Goal: Navigation & Orientation: Find specific page/section

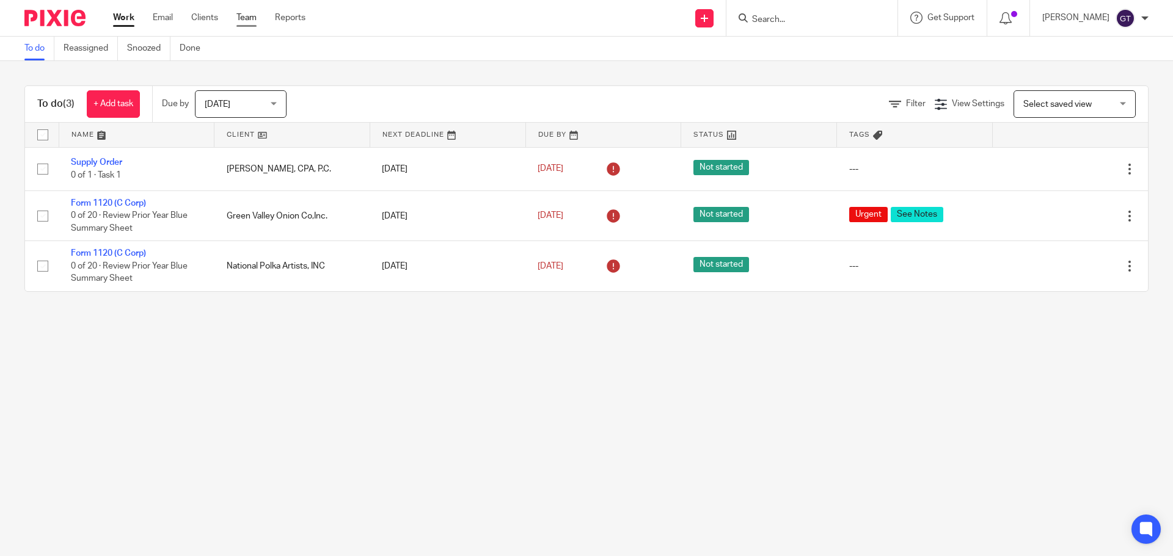
click at [252, 19] on link "Team" at bounding box center [246, 18] width 20 height 12
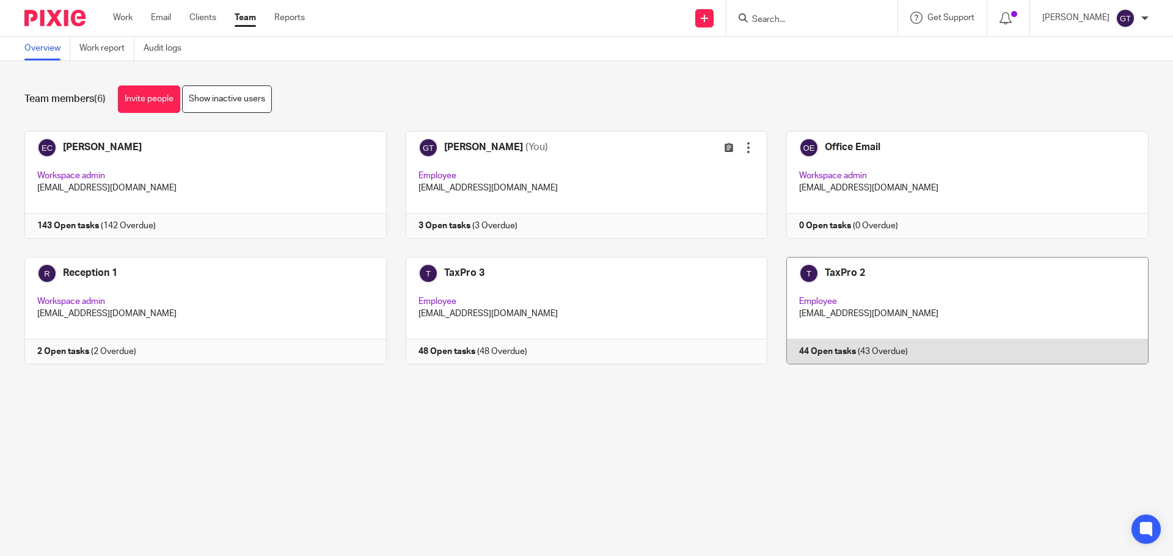
click at [923, 301] on link at bounding box center [957, 310] width 381 height 107
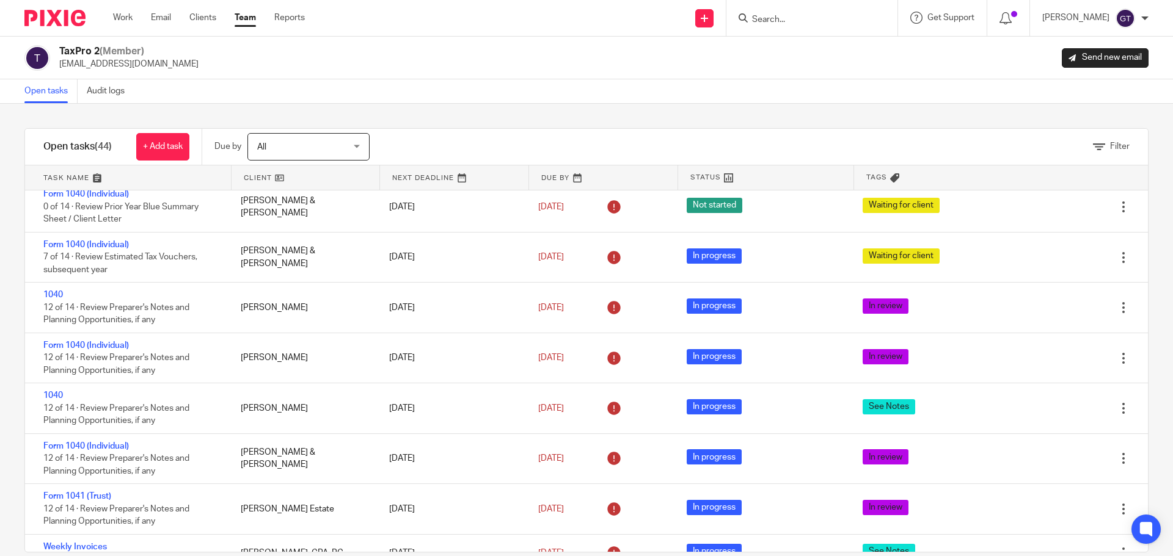
scroll to position [1829, 0]
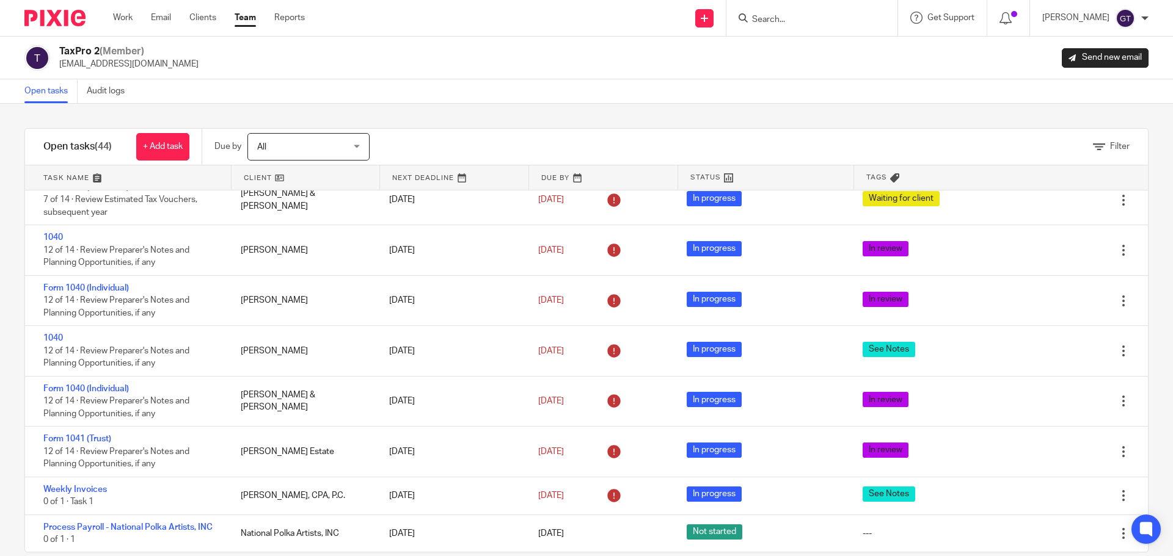
click at [246, 20] on link "Team" at bounding box center [245, 18] width 21 height 12
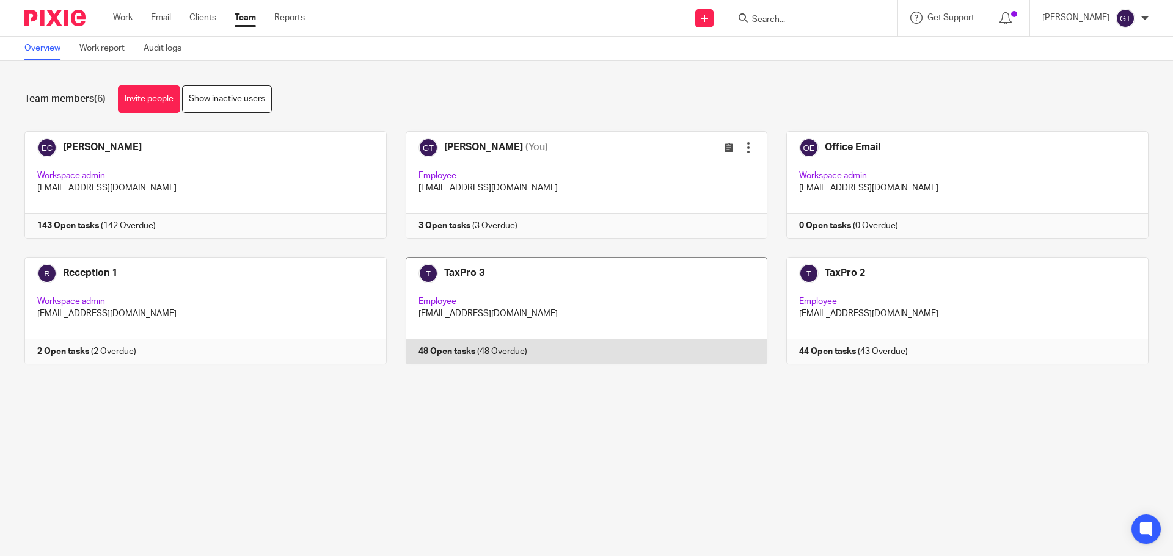
click at [567, 293] on link at bounding box center [577, 310] width 381 height 107
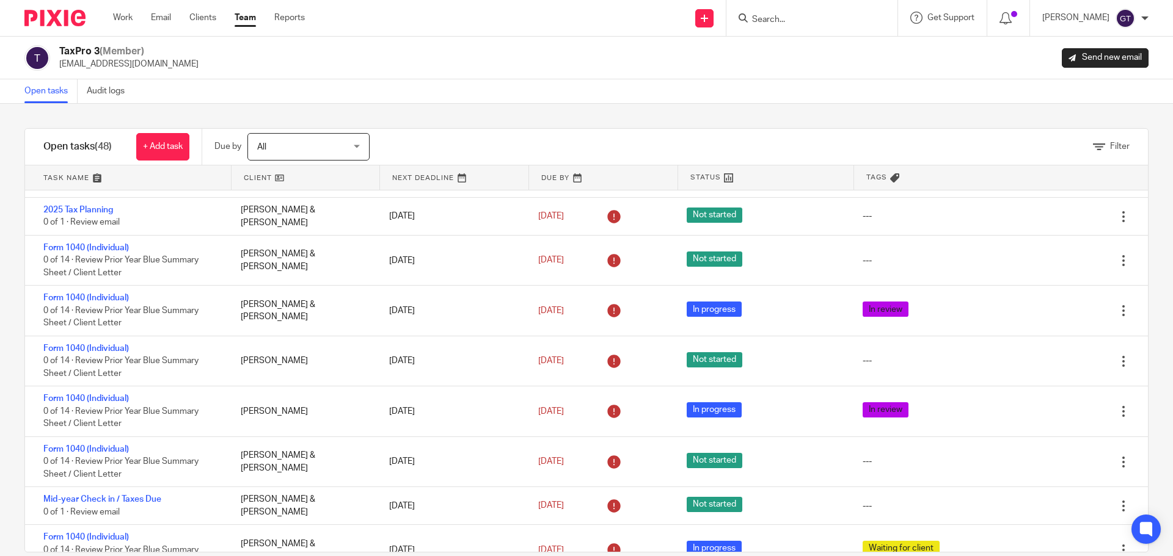
scroll to position [1917, 0]
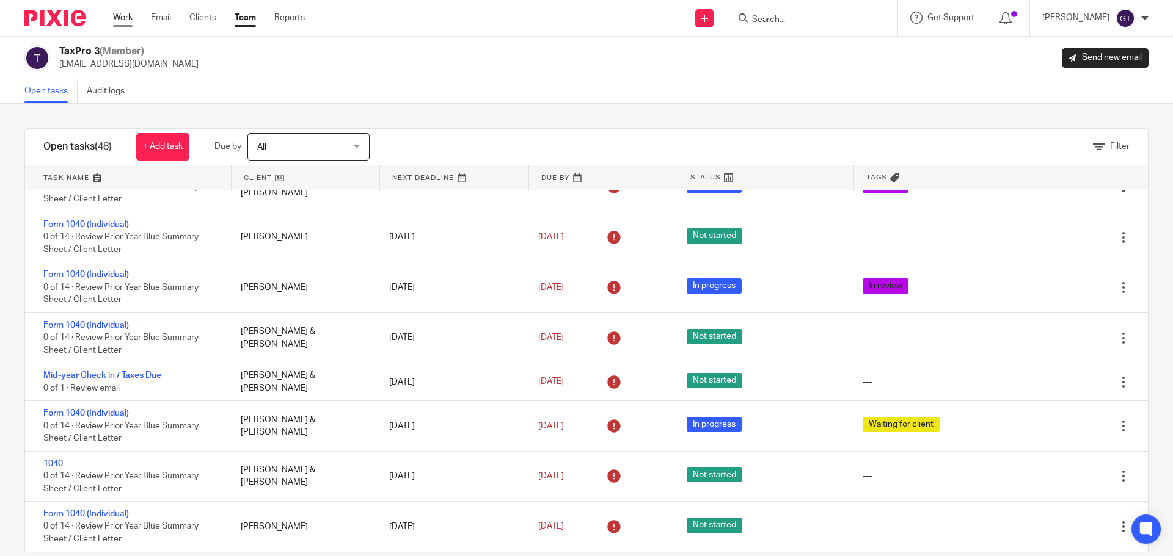
click at [125, 20] on link "Work" at bounding box center [123, 18] width 20 height 12
